Goal: Information Seeking & Learning: Learn about a topic

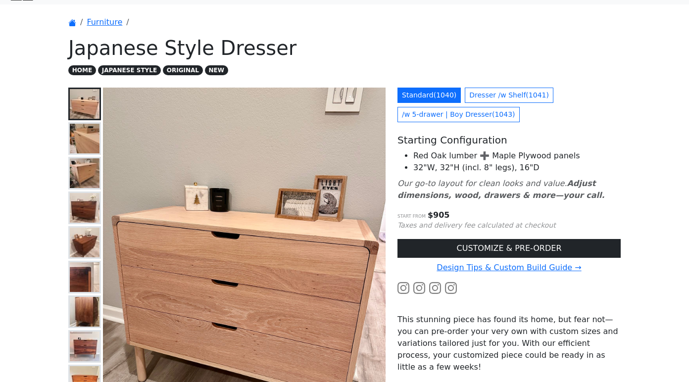
scroll to position [16, 0]
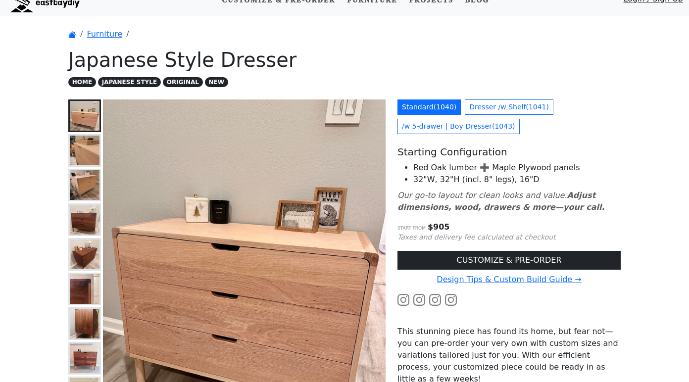
click at [88, 157] on img at bounding box center [85, 151] width 30 height 30
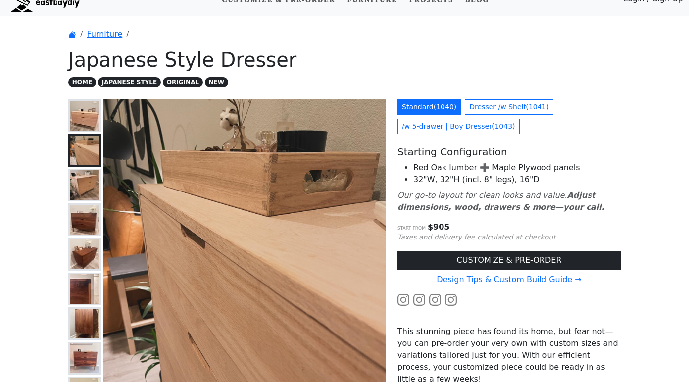
click at [86, 185] on img at bounding box center [85, 185] width 30 height 30
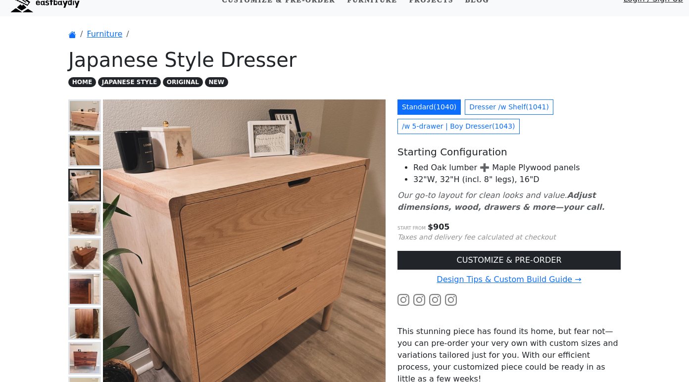
click at [82, 218] on img at bounding box center [85, 220] width 30 height 30
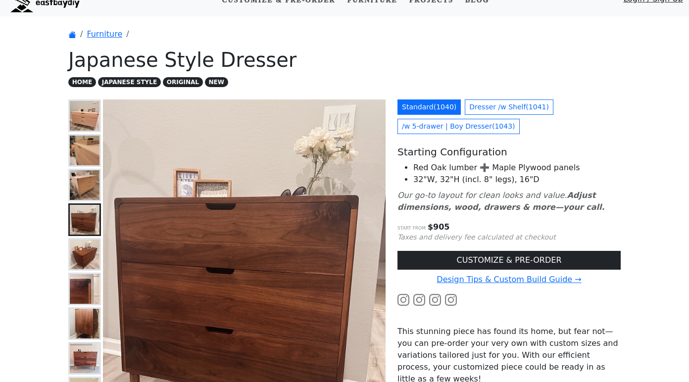
click at [81, 253] on img at bounding box center [85, 255] width 30 height 30
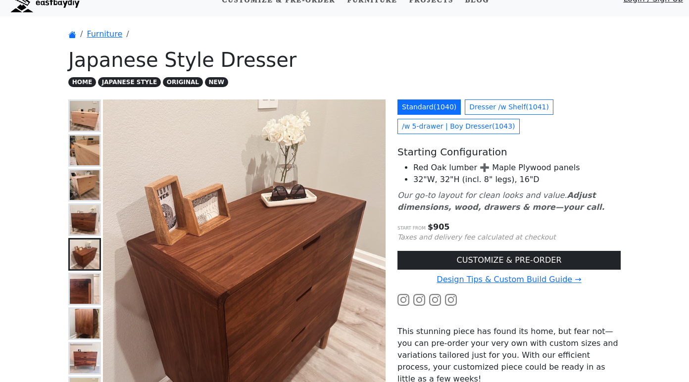
click at [83, 284] on img at bounding box center [85, 289] width 30 height 30
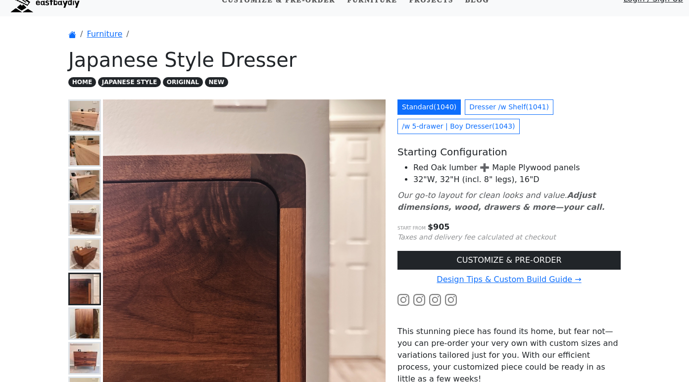
click at [89, 323] on img at bounding box center [85, 324] width 30 height 30
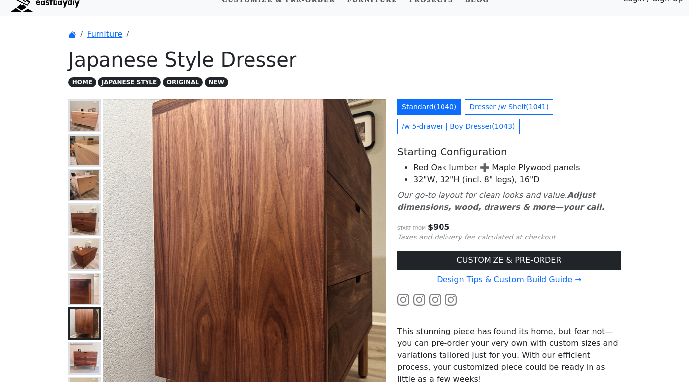
click at [84, 358] on img at bounding box center [85, 359] width 30 height 30
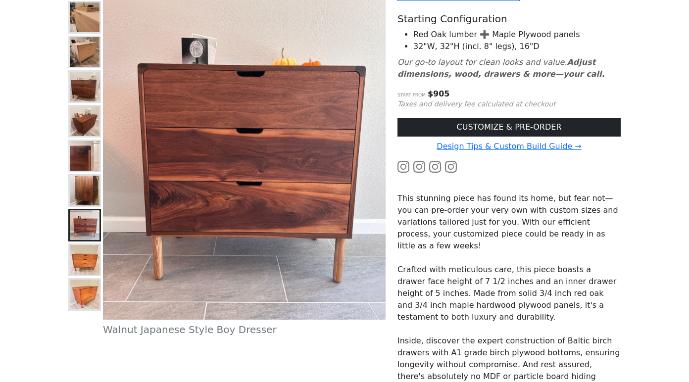
scroll to position [178, 0]
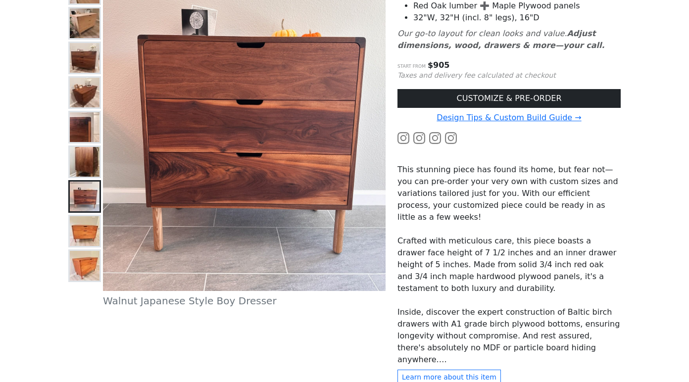
click at [86, 230] on img at bounding box center [85, 231] width 30 height 30
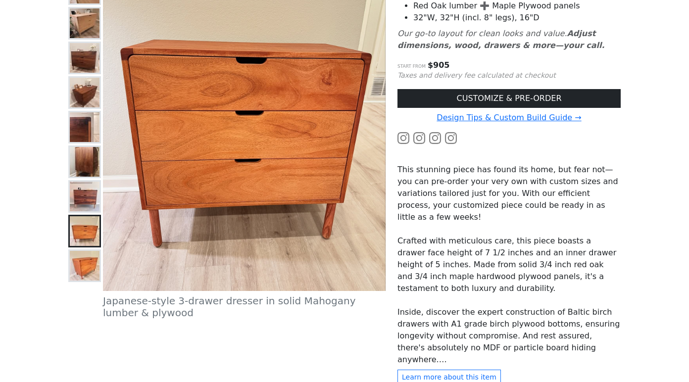
click at [81, 261] on img at bounding box center [85, 266] width 30 height 30
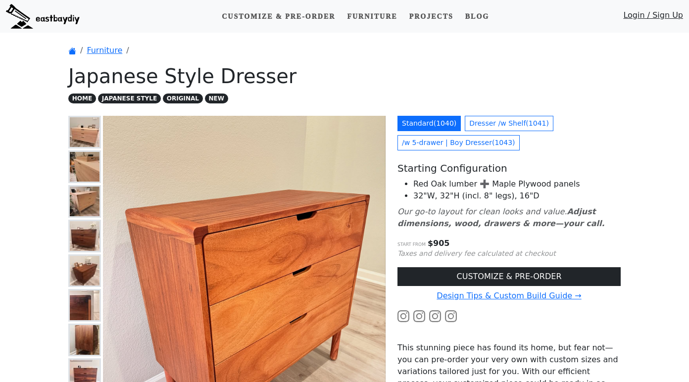
scroll to position [0, 0]
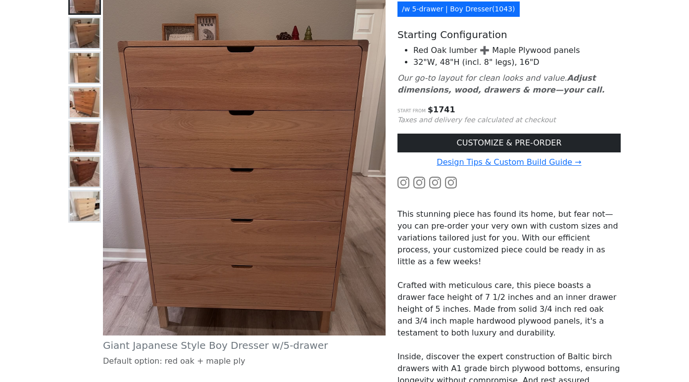
scroll to position [130, 0]
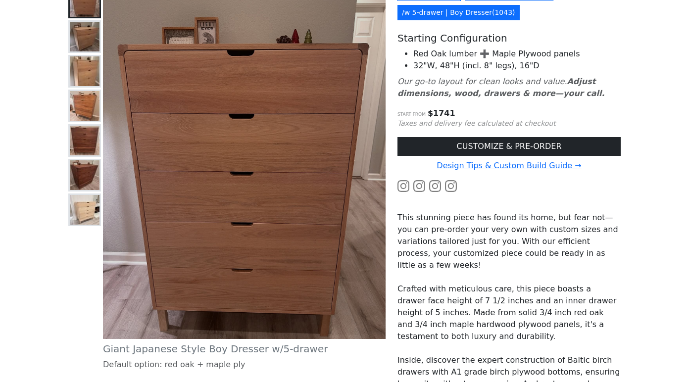
click at [80, 34] on img at bounding box center [85, 37] width 30 height 30
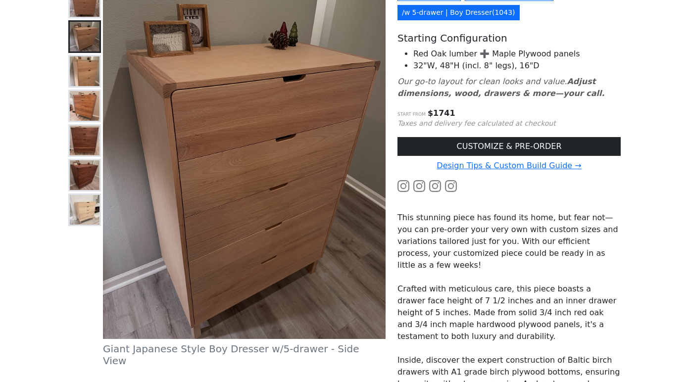
click at [84, 68] on img at bounding box center [85, 71] width 30 height 30
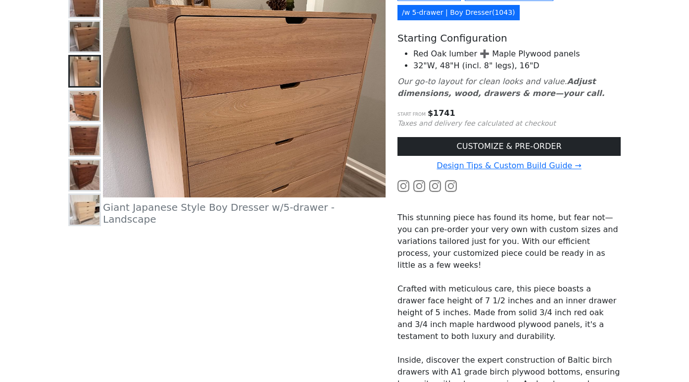
click at [82, 95] on img at bounding box center [85, 106] width 30 height 30
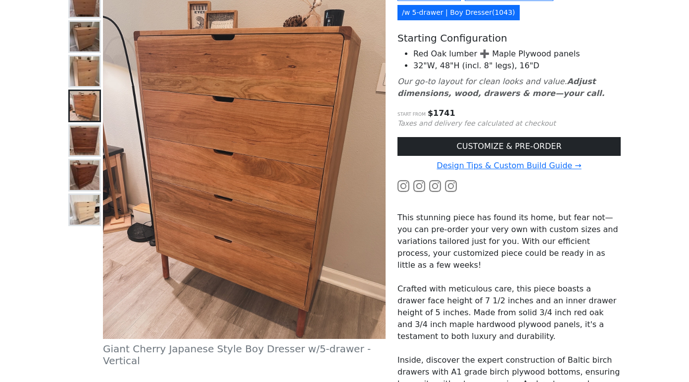
click at [83, 150] on img at bounding box center [85, 141] width 30 height 30
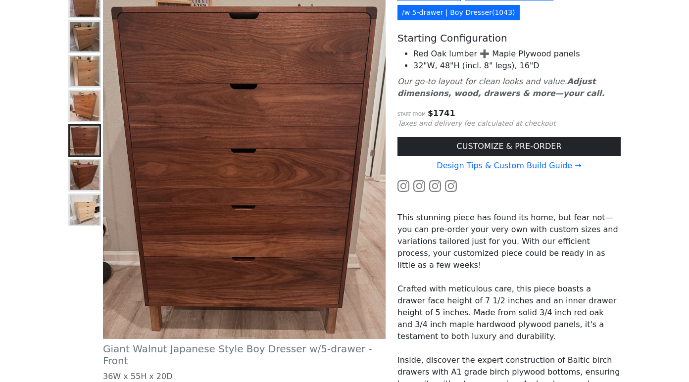
click at [82, 170] on img at bounding box center [85, 175] width 30 height 30
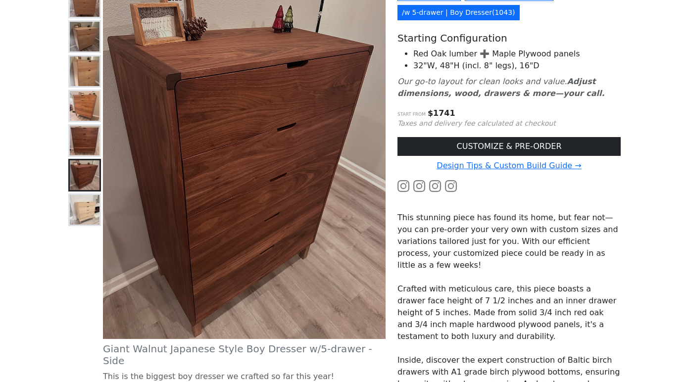
click at [83, 203] on img at bounding box center [85, 210] width 30 height 30
